Goal: Task Accomplishment & Management: Manage account settings

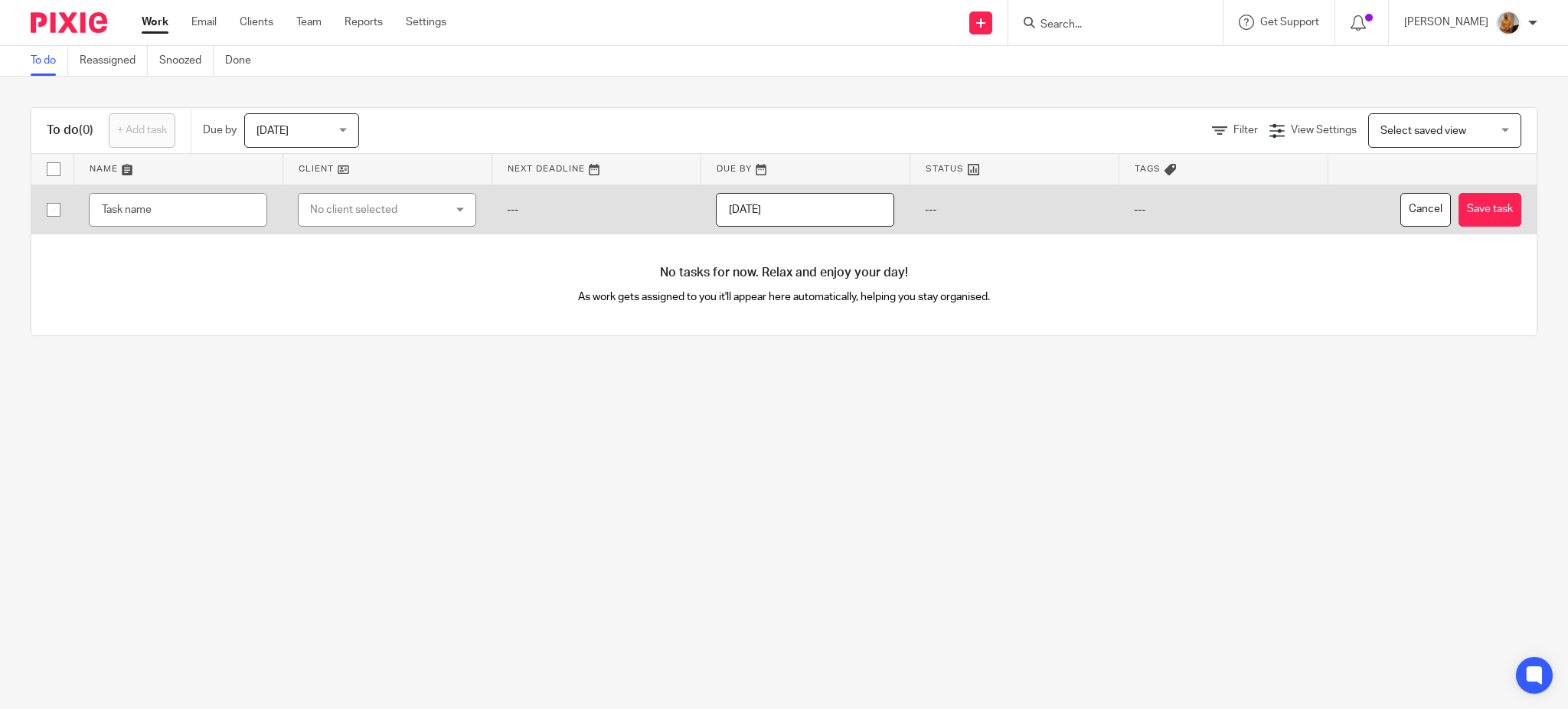
click at [147, 213] on input "text" at bounding box center [178, 211] width 179 height 35
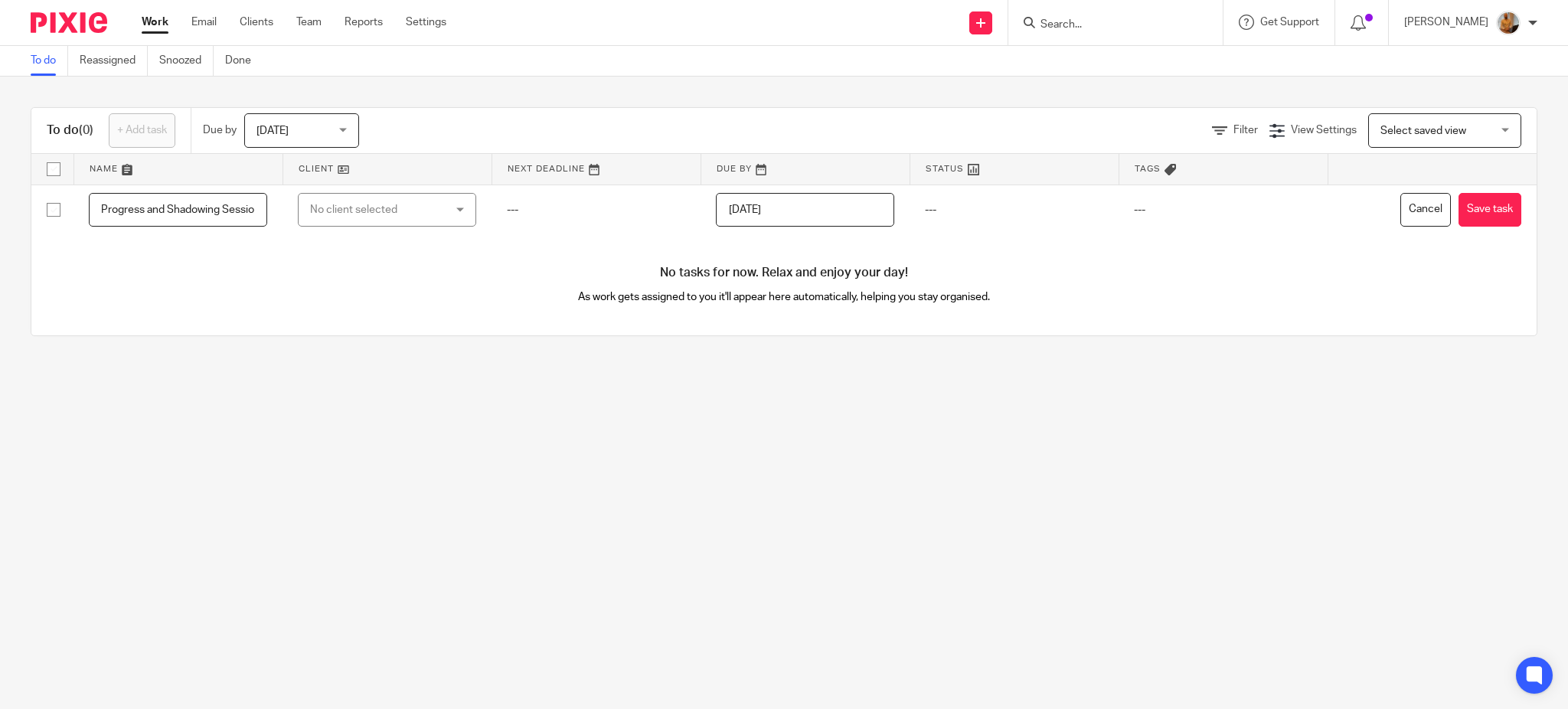
scroll to position [0, 324]
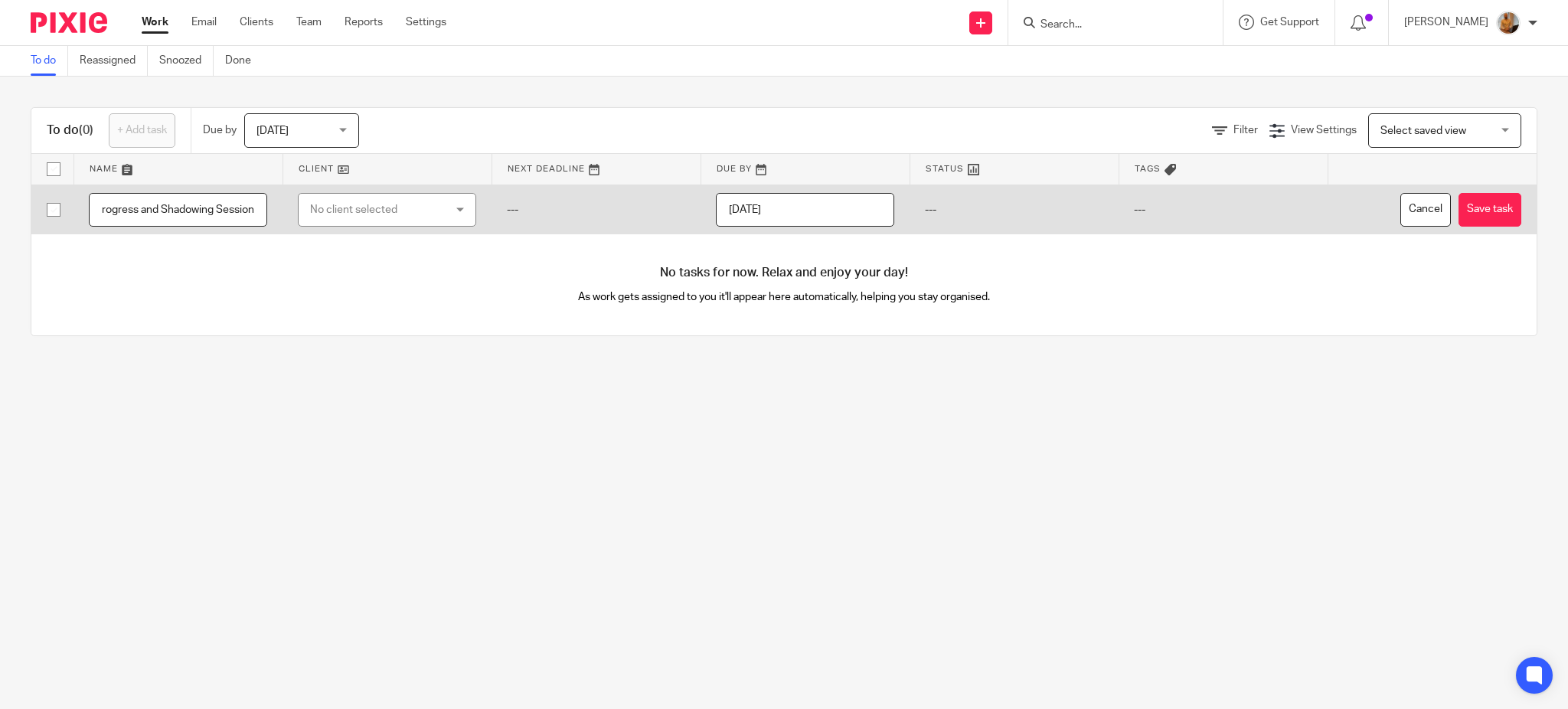
type input "Training Session Santiago - Ap Invoice Approval/DTP - Checking Progress and Sha…"
click at [364, 214] on div "No client selected" at bounding box center [376, 210] width 132 height 32
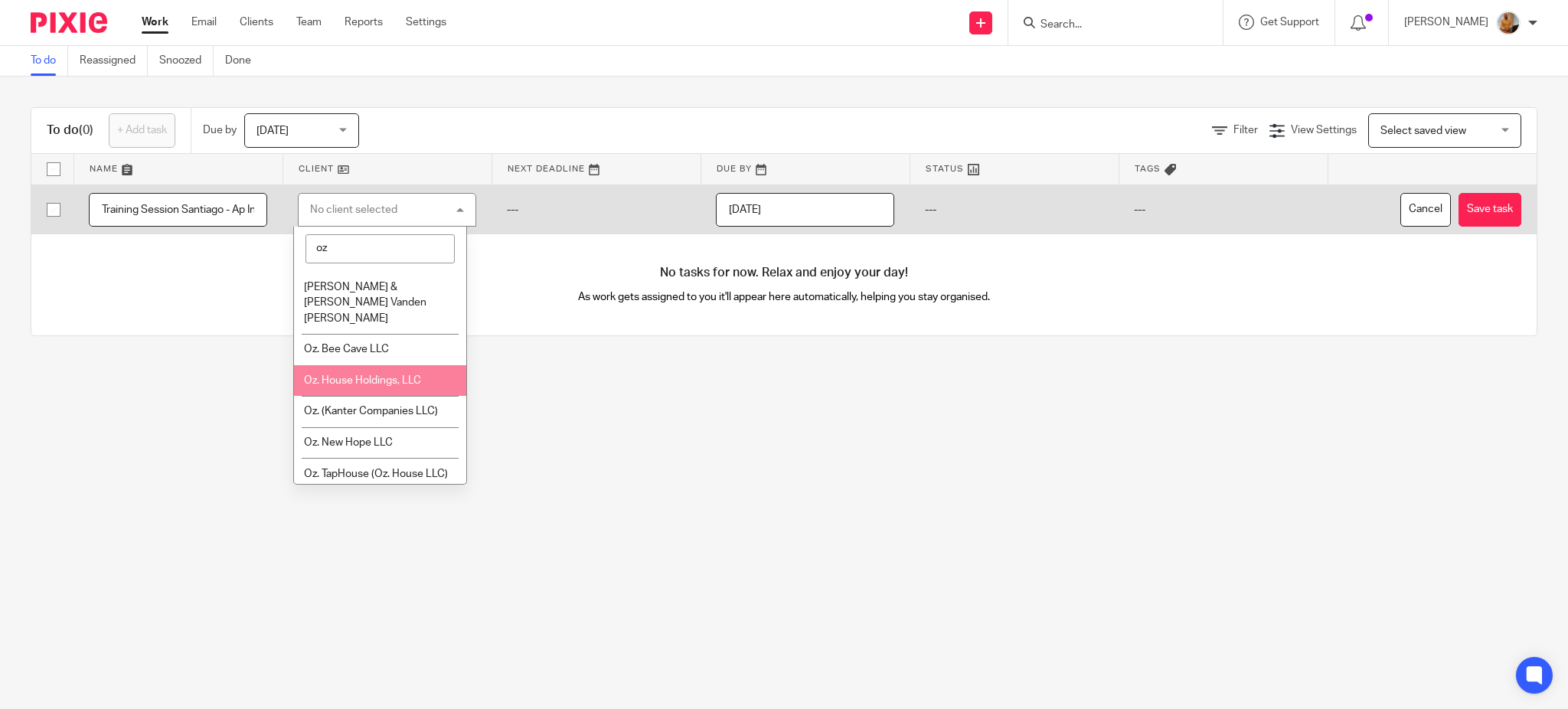
type input "oz"
click at [383, 381] on span "Oz. House Holdings, LLC" at bounding box center [362, 380] width 117 height 11
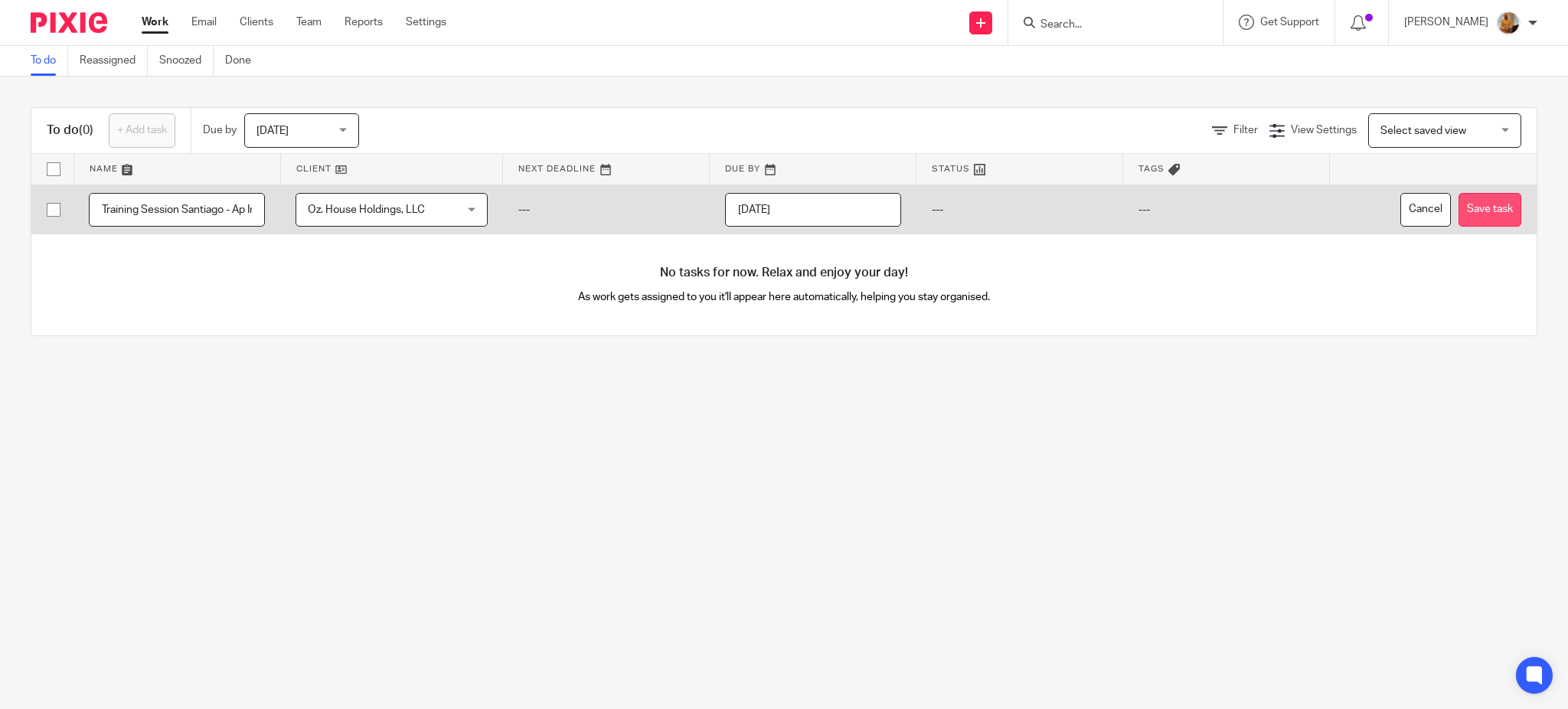
click at [1461, 203] on button "Save task" at bounding box center [1490, 211] width 63 height 35
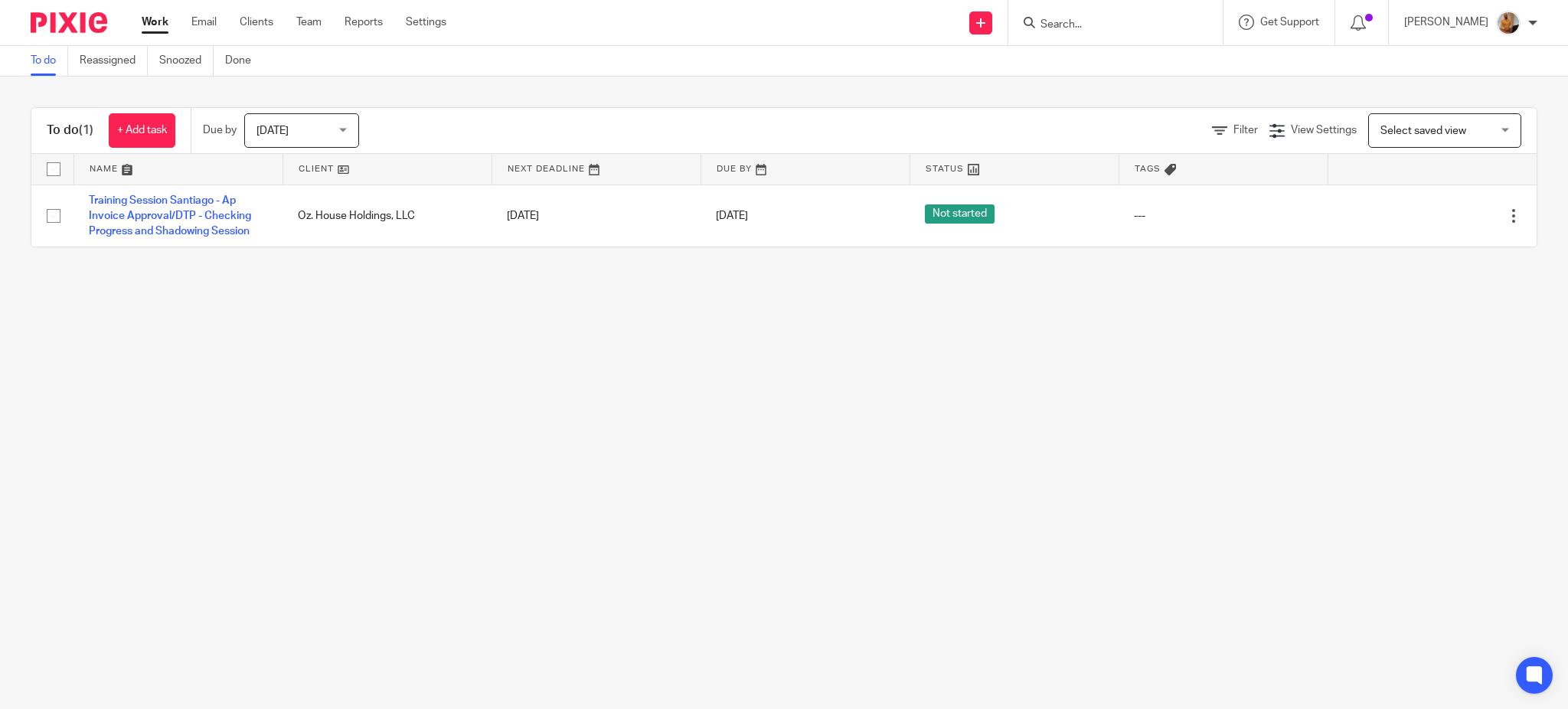
click at [145, 127] on link "+ Add task" at bounding box center [142, 130] width 67 height 35
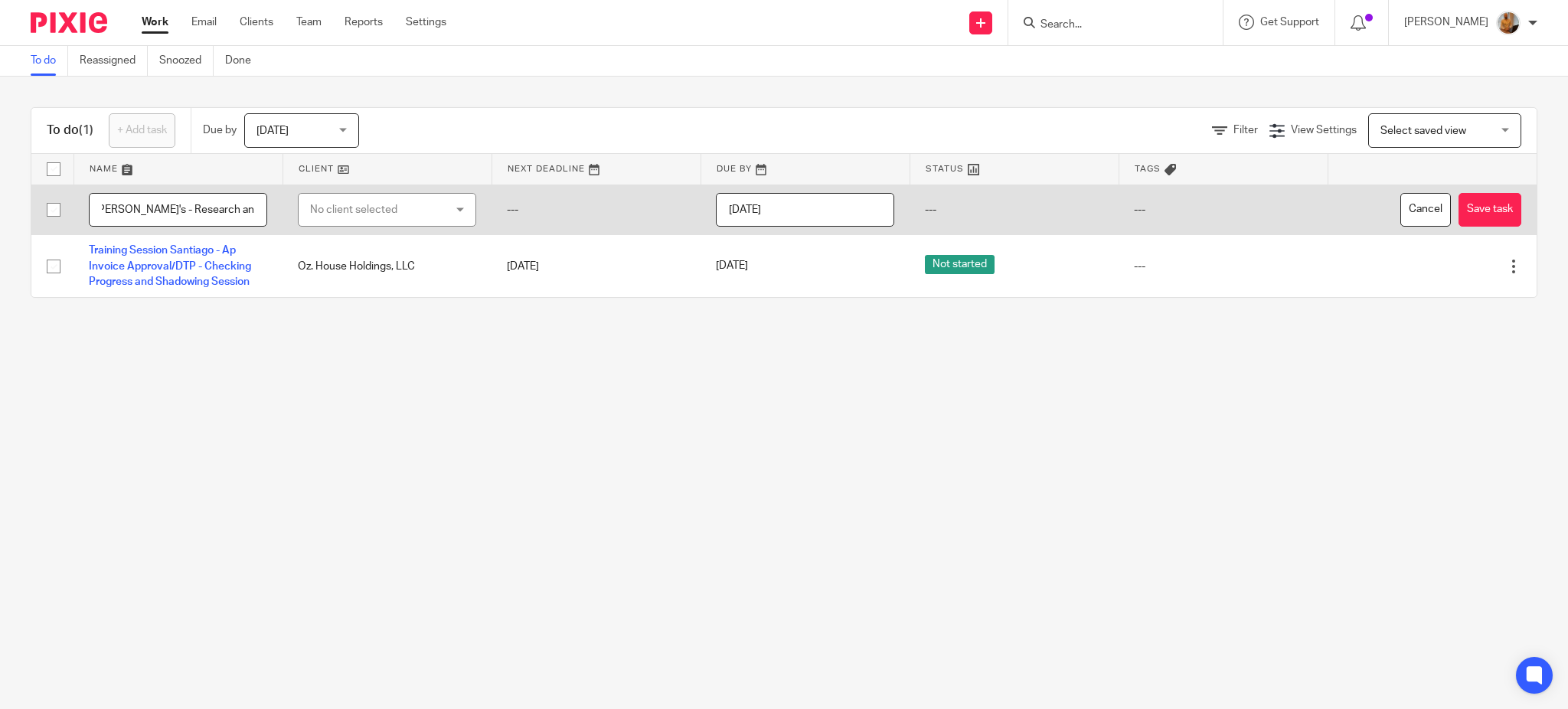
scroll to position [0, 294]
click at [212, 208] on input "Training Session [PERSON_NAME] - Missing Items - Mama [PERSON_NAME]'s - Researc…" at bounding box center [178, 211] width 179 height 35
type input "Training Session [PERSON_NAME] - Missing Items - Mama [PERSON_NAME]'s - Researc…"
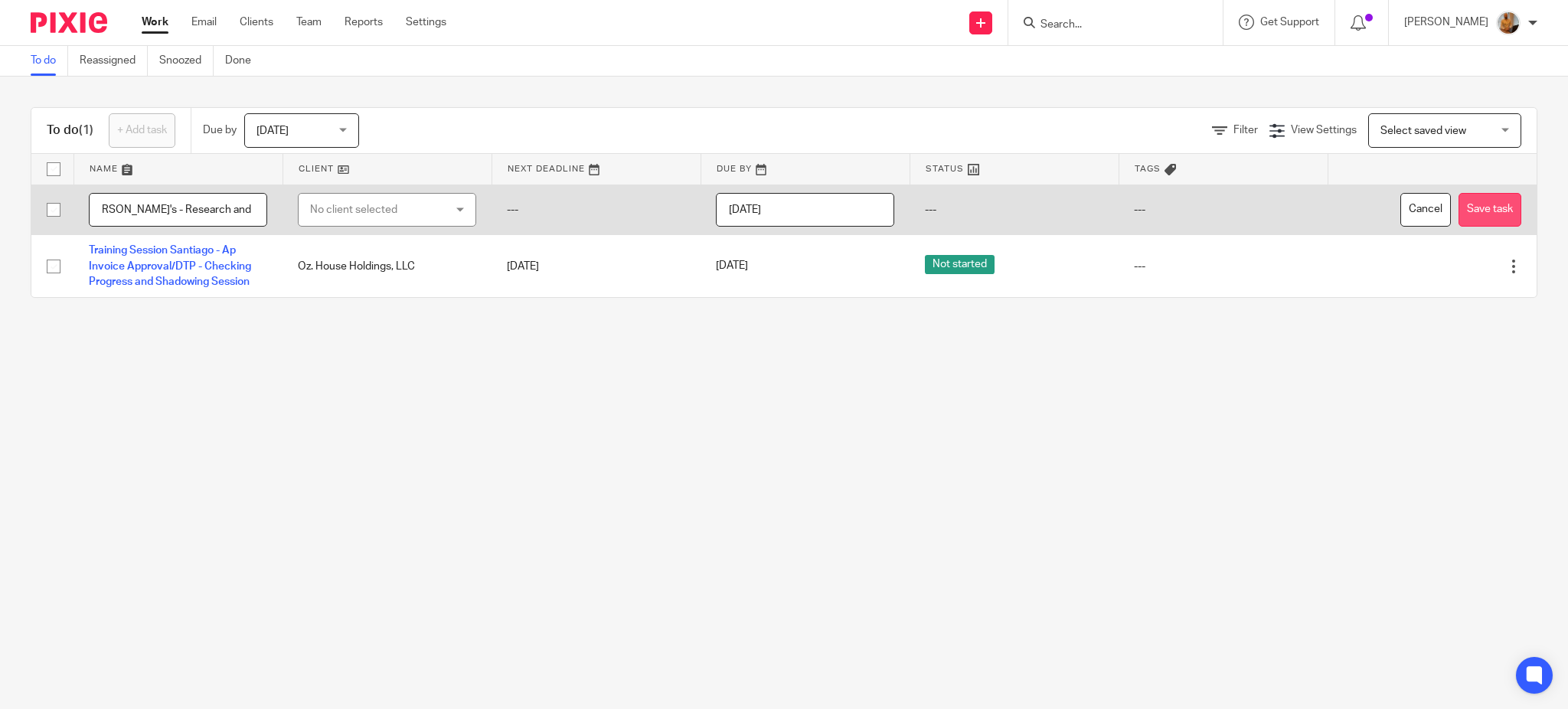
scroll to position [0, 0]
click at [1463, 209] on button "Save task" at bounding box center [1490, 211] width 63 height 35
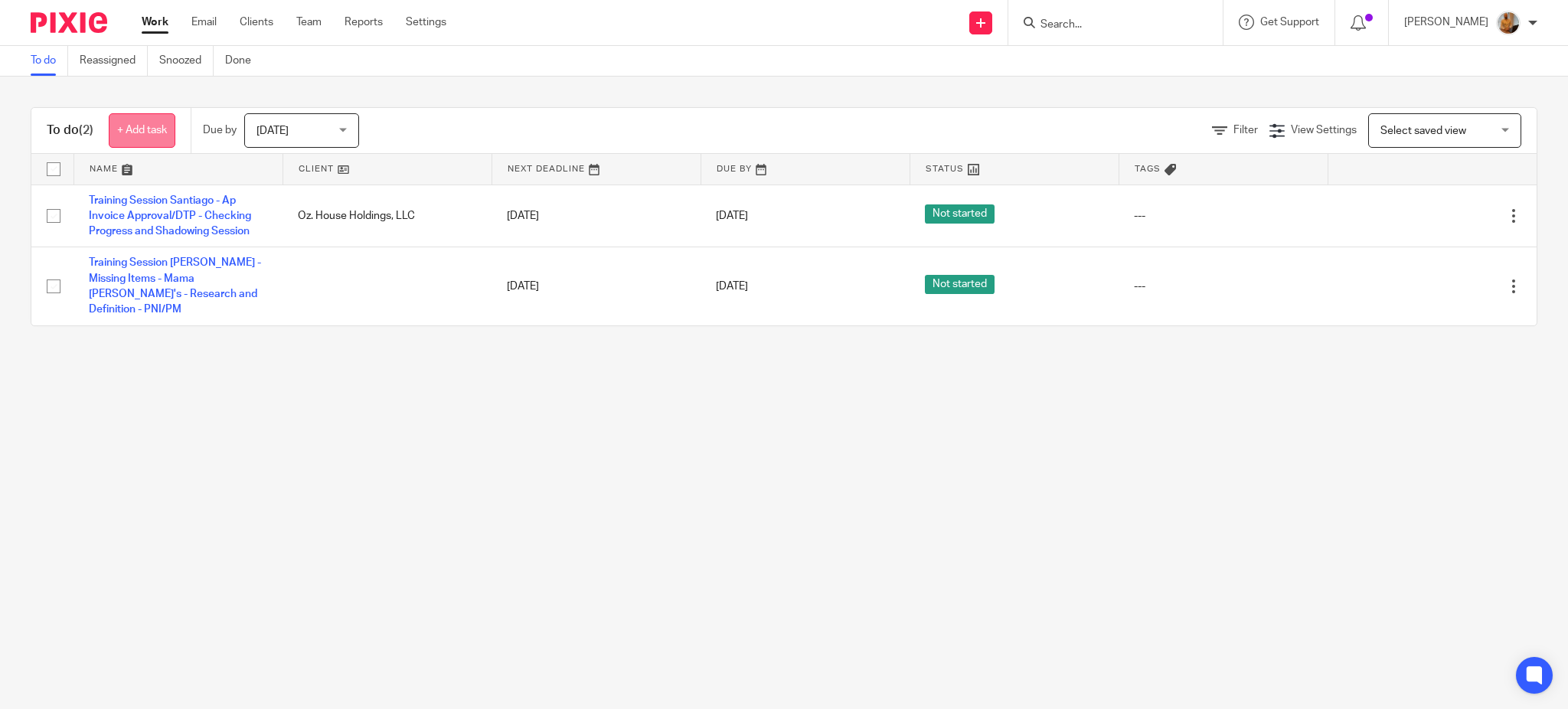
click at [151, 136] on link "+ Add task" at bounding box center [142, 130] width 67 height 35
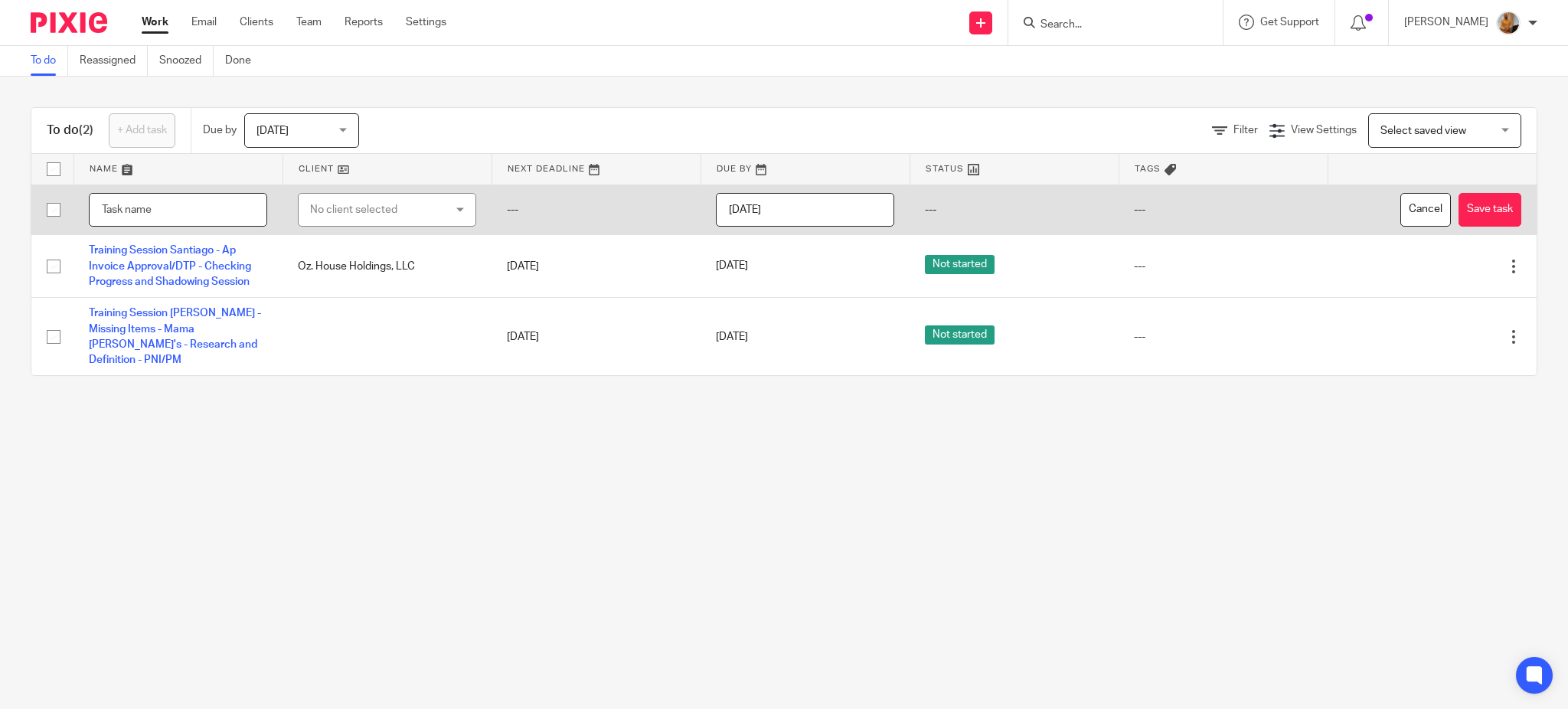
click at [172, 201] on input "text" at bounding box center [178, 211] width 179 height 35
paste input "Training Session [PERSON_NAME] - Missing Items - Mama [PERSON_NAME]'s - Researc…"
type input "Training Session [PERSON_NAME] - Missing Items - Quince - Research and Definiti…"
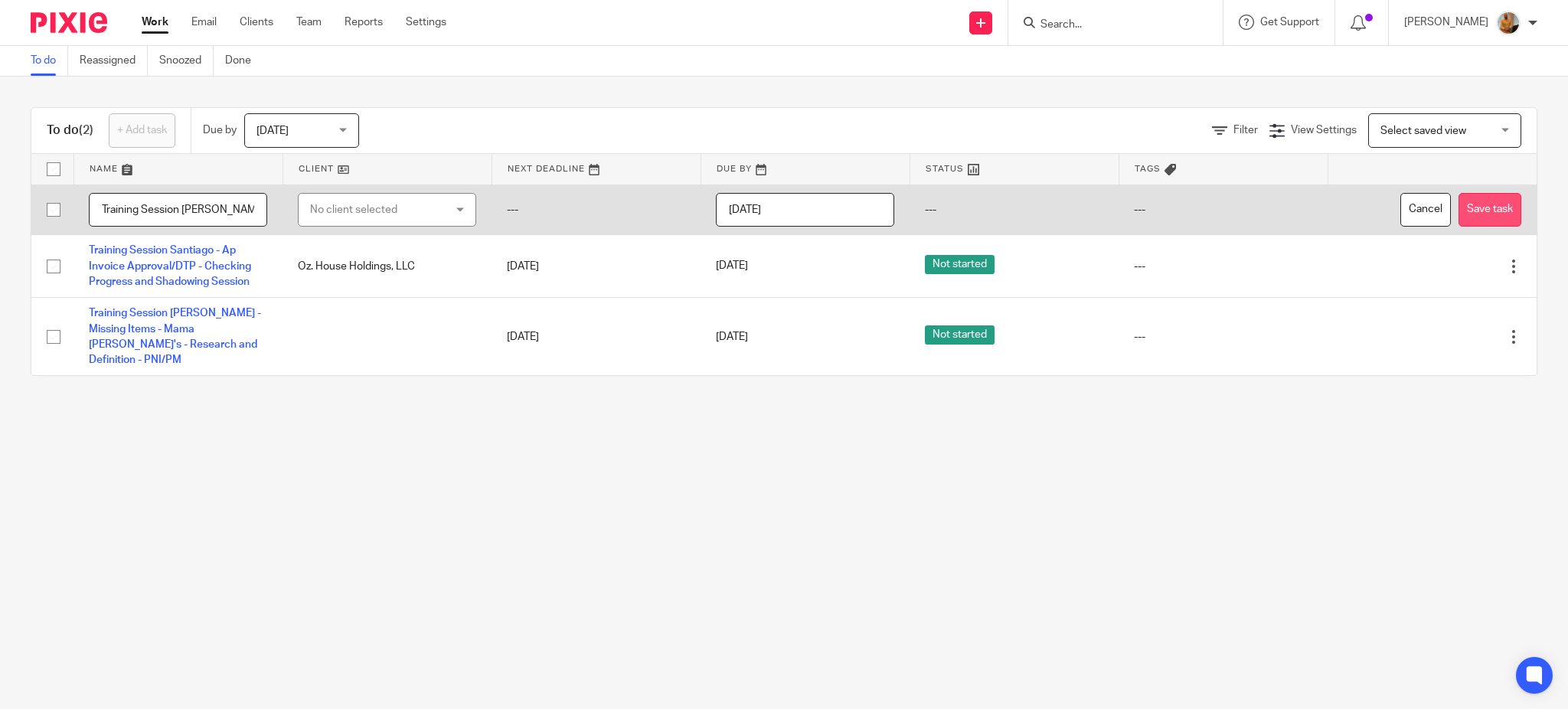
click at [1459, 209] on button "Save task" at bounding box center [1490, 211] width 63 height 35
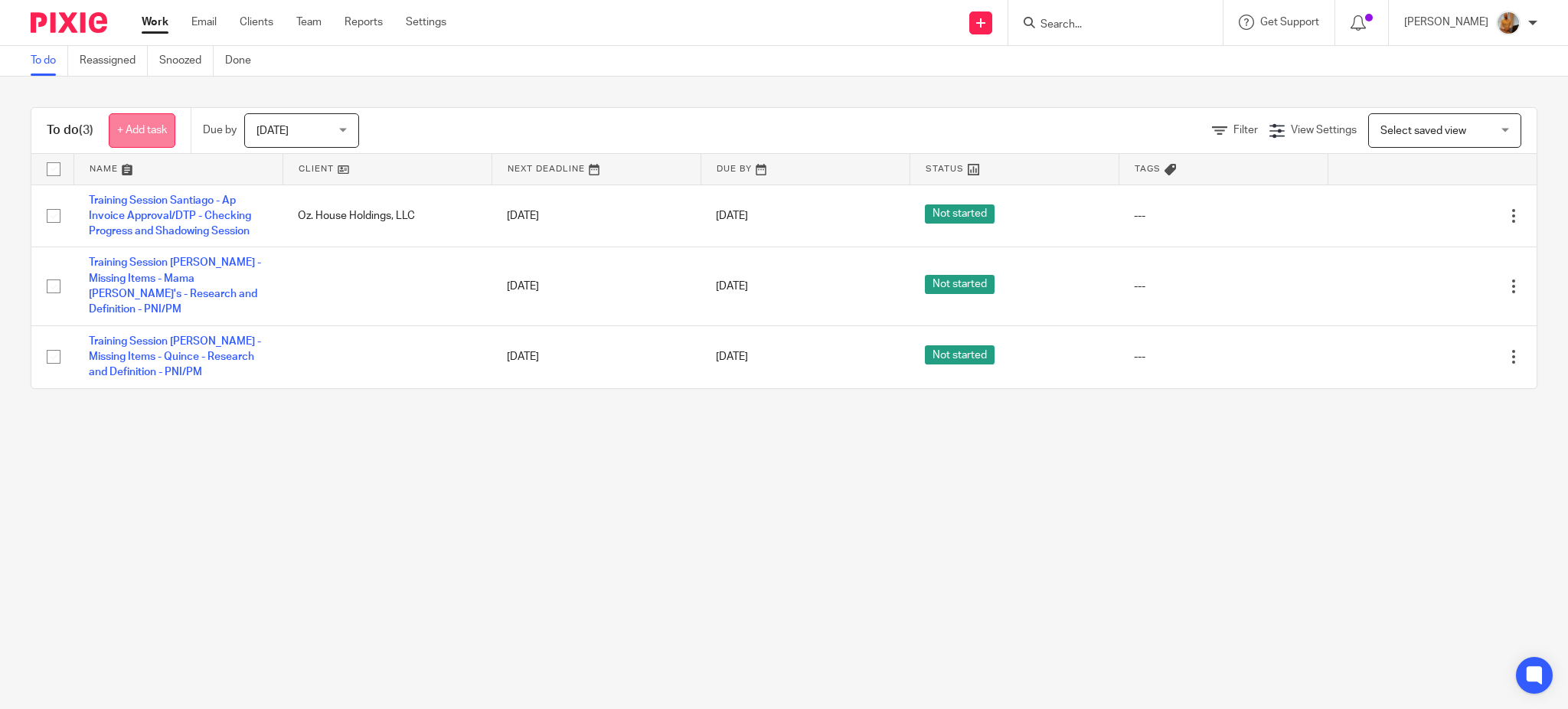
click at [157, 135] on link "+ Add task" at bounding box center [142, 130] width 67 height 35
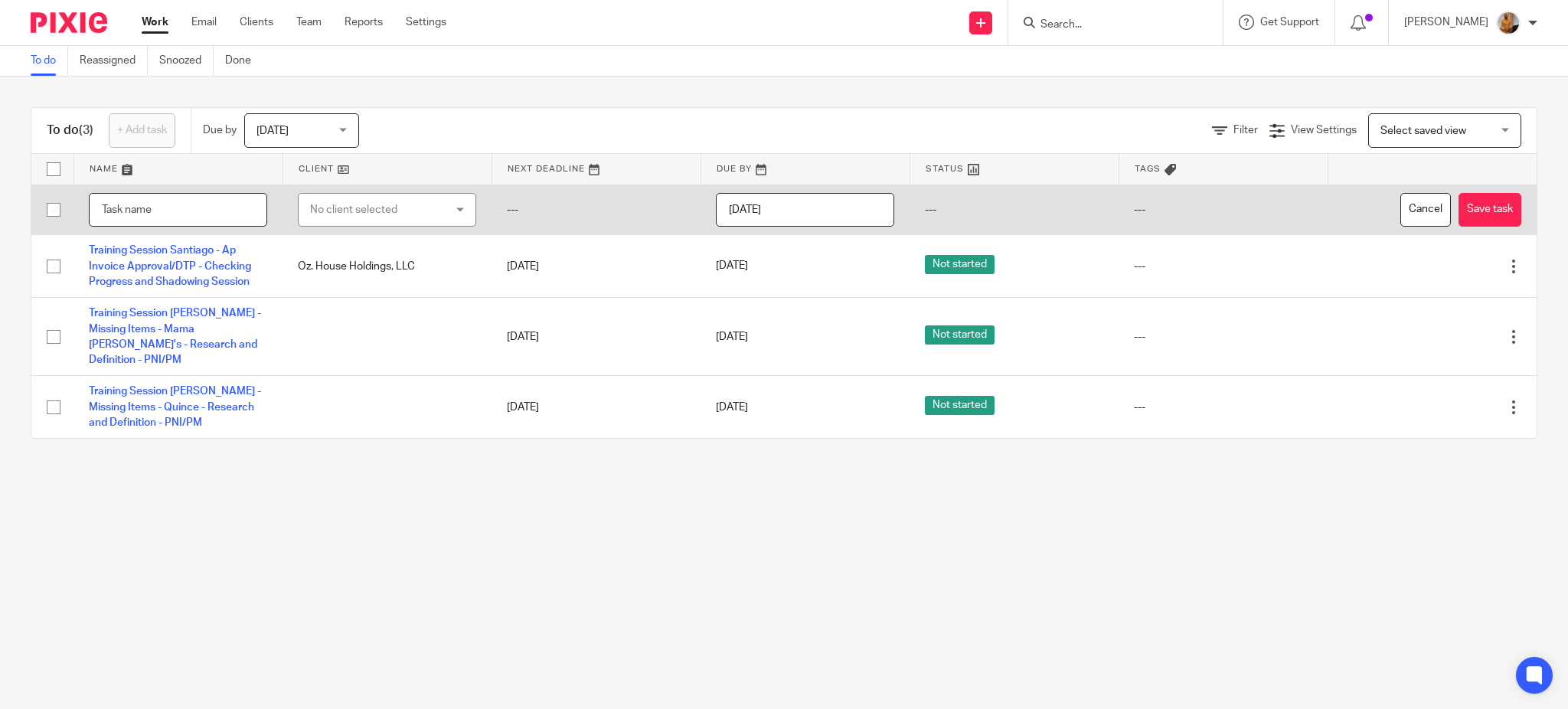
click at [176, 208] on input "text" at bounding box center [178, 211] width 179 height 35
paste input "Training Session [PERSON_NAME] - Missing Items - Mama [PERSON_NAME]'s - Researc…"
click at [160, 213] on input "Training Session [PERSON_NAME] - Missing Items - Mama [PERSON_NAME]'s - Researc…" at bounding box center [178, 211] width 179 height 35
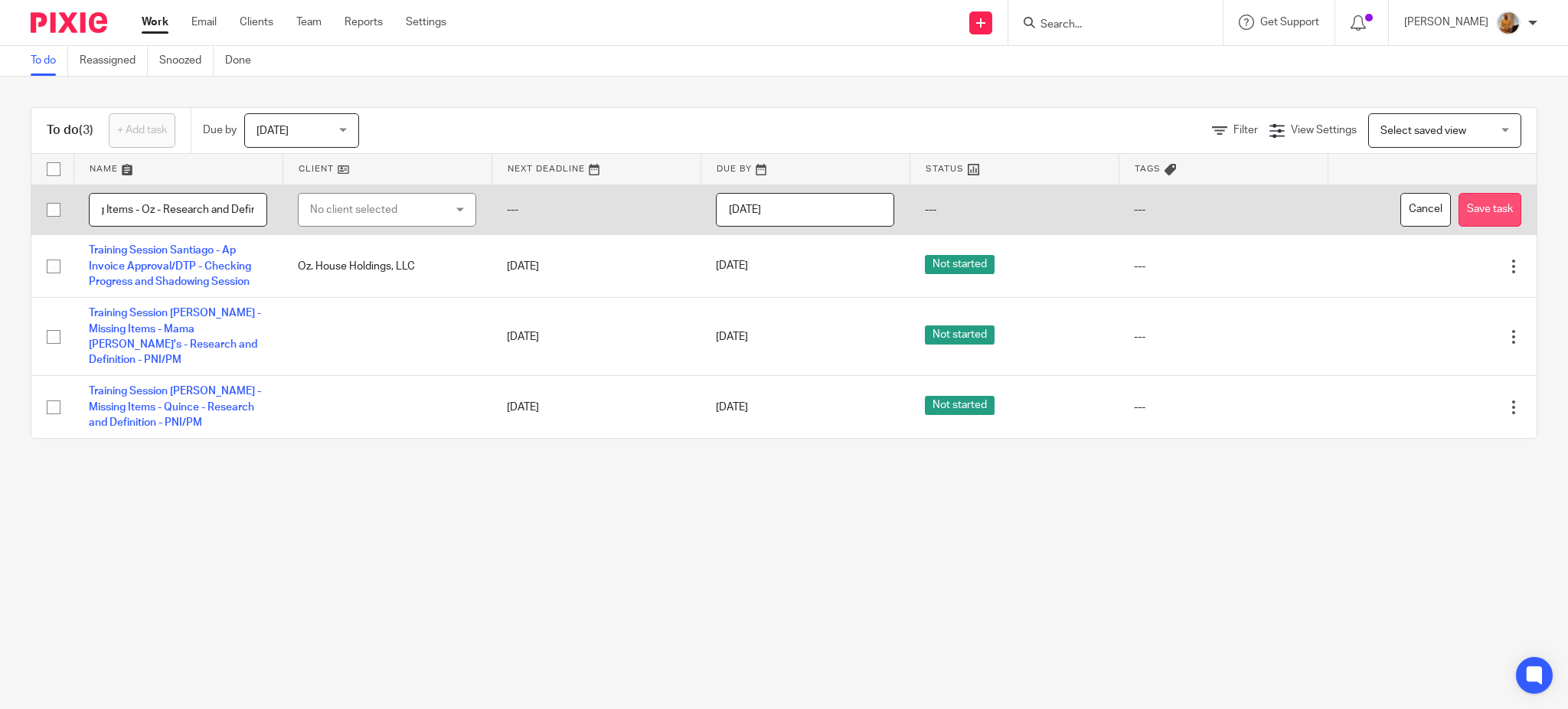
type input "Training Session [PERSON_NAME] - Missing Items - Oz - Research and Definition -…"
click at [1459, 217] on button "Save task" at bounding box center [1490, 211] width 63 height 35
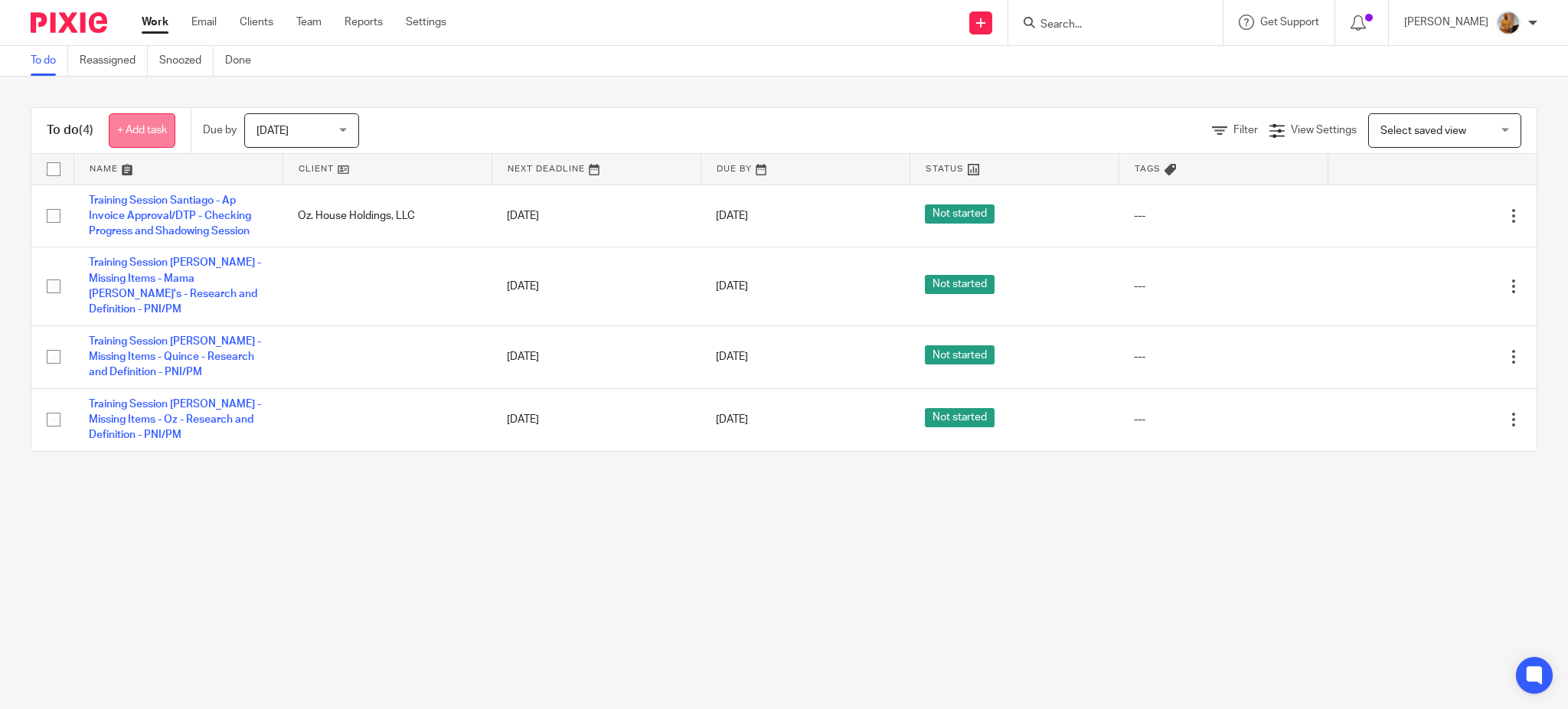
click at [151, 122] on link "+ Add task" at bounding box center [142, 130] width 67 height 35
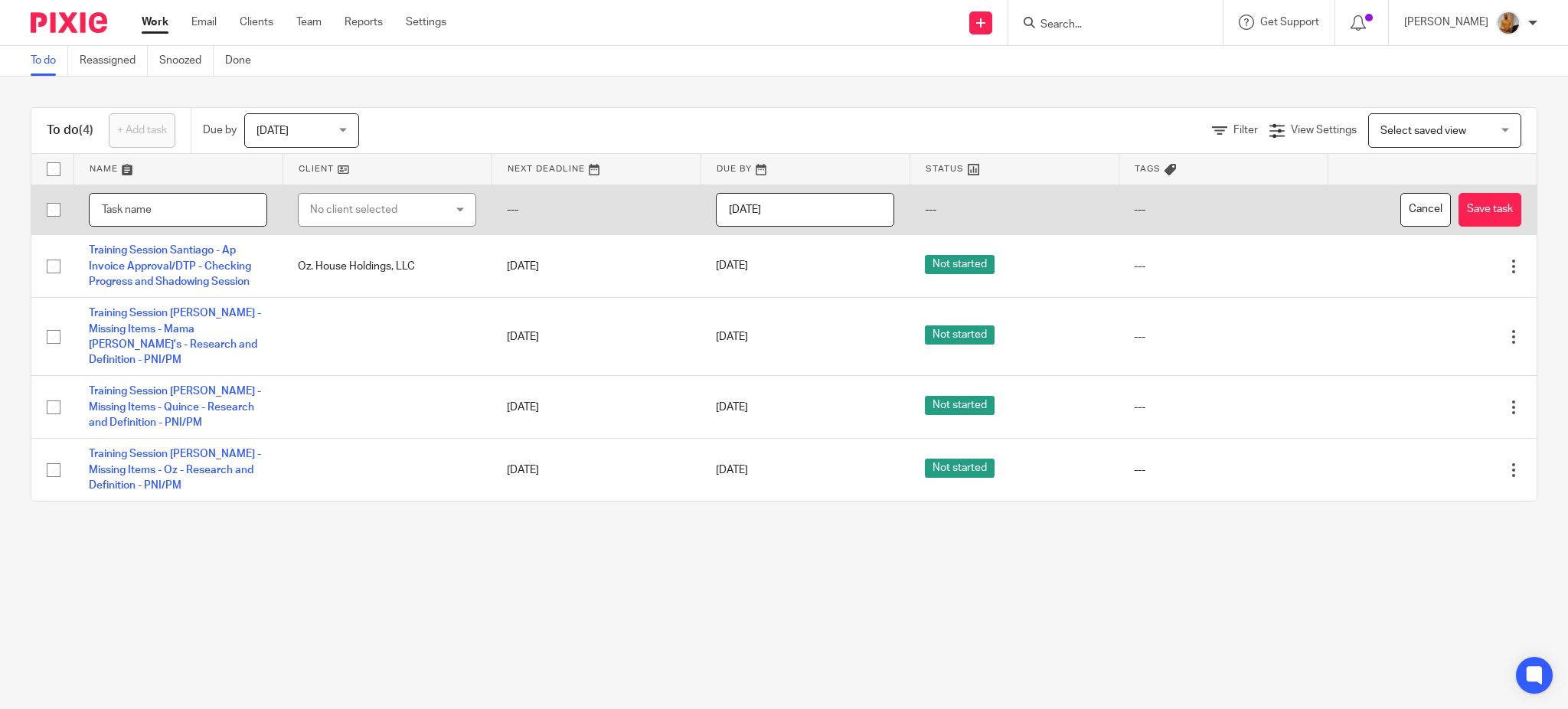
click at [179, 213] on input "text" at bounding box center [178, 211] width 179 height 35
paste input "Training Session [PERSON_NAME] - Missing Items - Mama [PERSON_NAME]'s - Researc…"
click at [176, 209] on input "Training Session Santiago - Quang-GR8 Follow Up Message" at bounding box center [178, 211] width 179 height 35
type input "Training Session [GEOGRAPHIC_DATA][PERSON_NAME]-GR8 Follow Up Email - Research …"
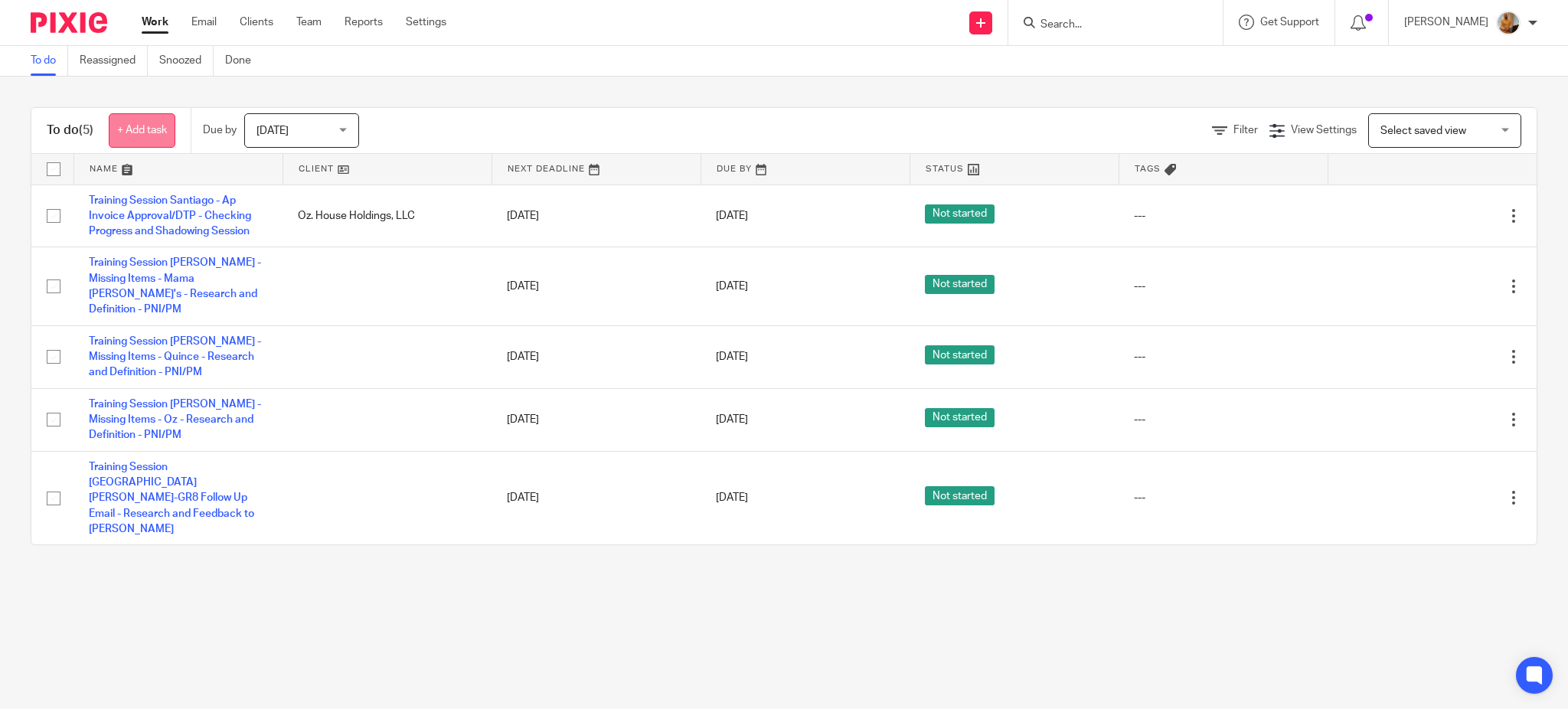
click at [138, 128] on link "+ Add task" at bounding box center [142, 130] width 67 height 35
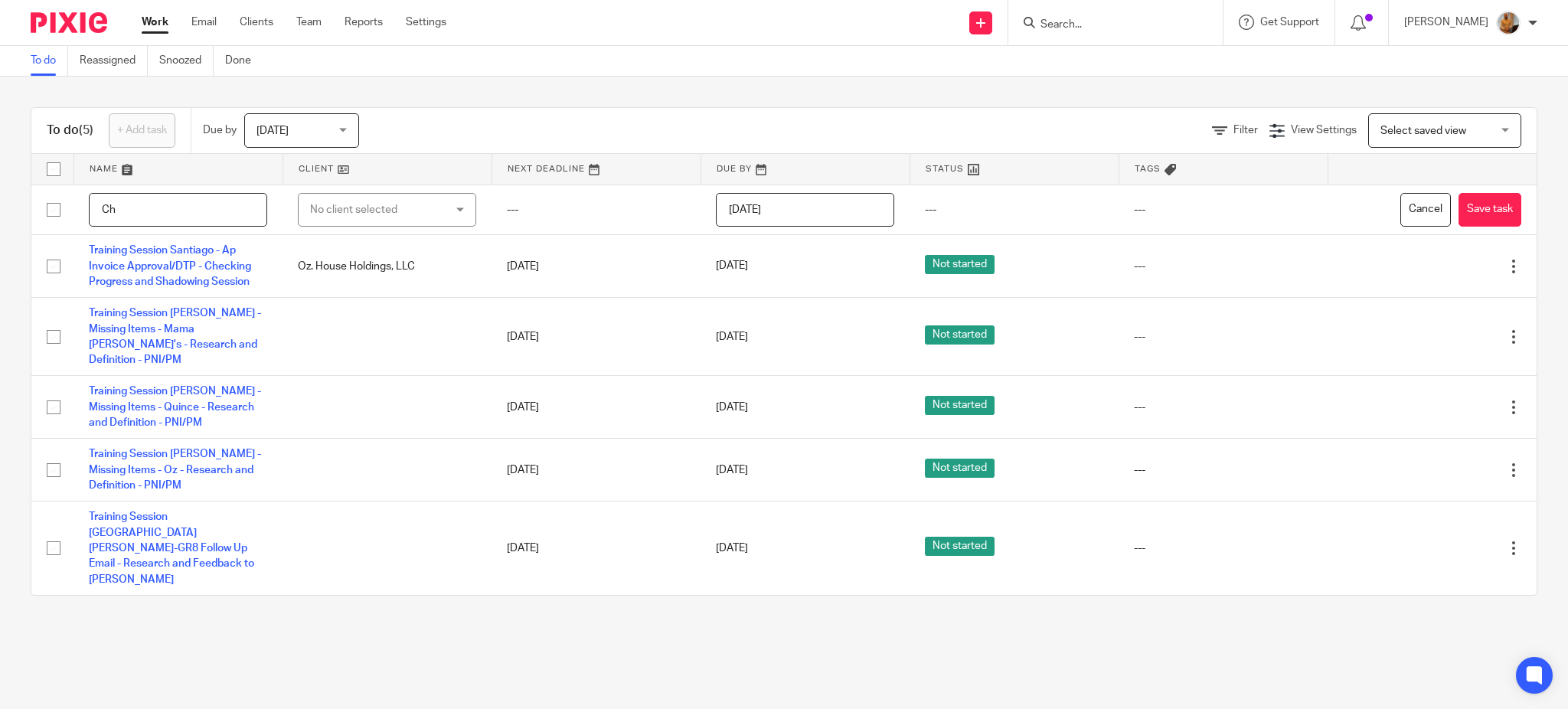
type input "C"
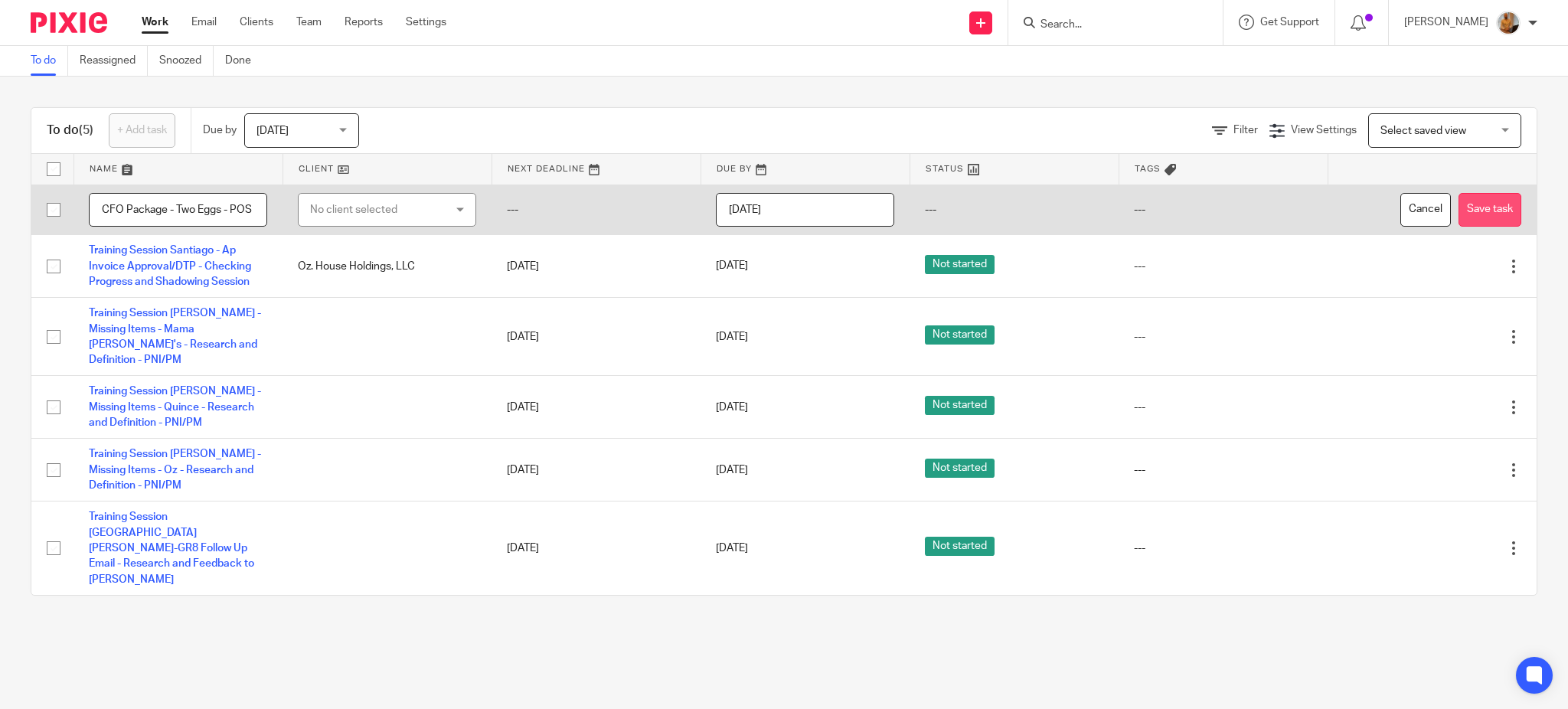
type input "CFO Package - Two Eggs - POS Lightspeed/Excel Report"
click at [1459, 213] on button "Save task" at bounding box center [1490, 211] width 63 height 35
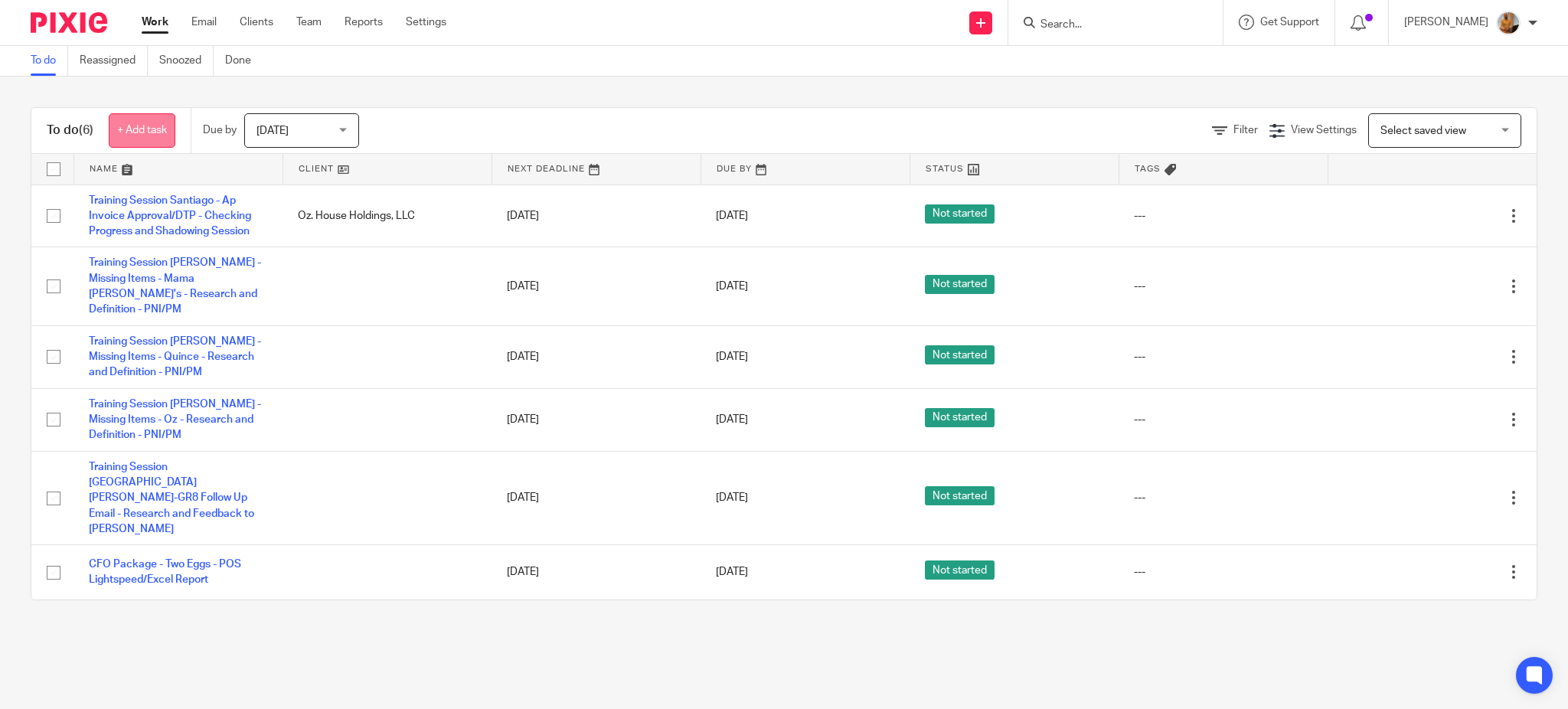
click at [160, 122] on link "+ Add task" at bounding box center [142, 130] width 67 height 35
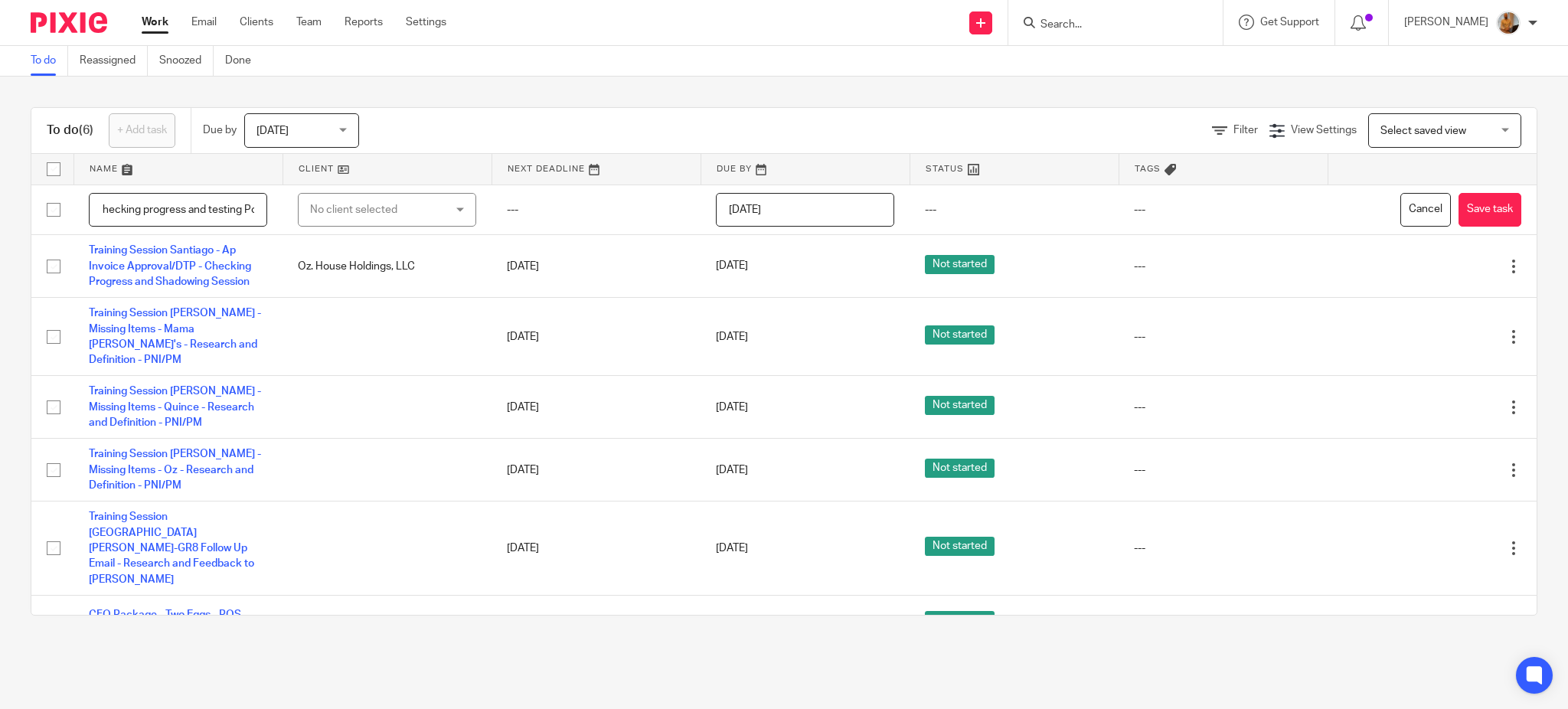
scroll to position [0, 313]
type input "R365 -Power BI/Excel Integration - Call with [PERSON_NAME] - Checking progress …"
